Goal: Task Accomplishment & Management: Use online tool/utility

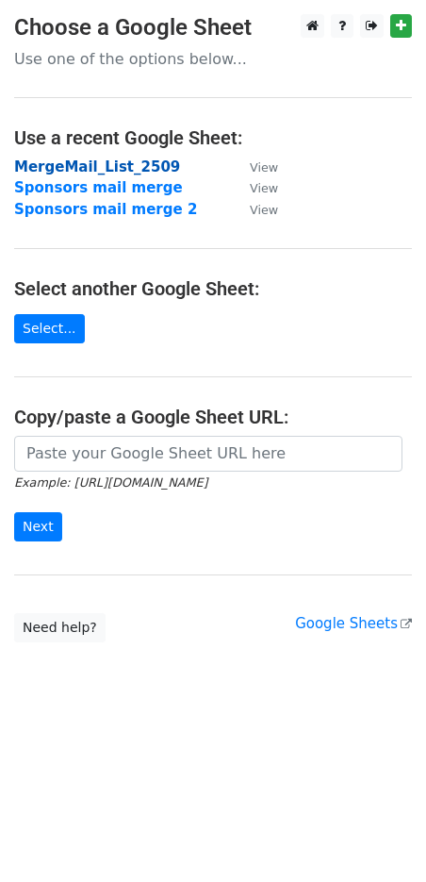
click at [148, 168] on strong "MergeMail_List_2509" at bounding box center [97, 166] width 166 height 17
click at [75, 164] on strong "MergeMail_List_2509" at bounding box center [97, 166] width 166 height 17
